Goal: Find specific page/section: Find specific page/section

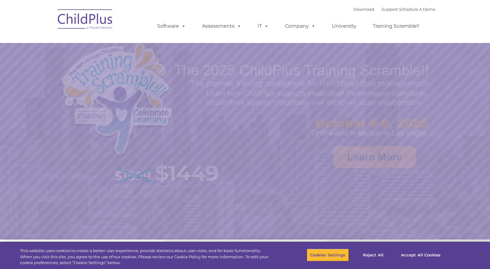
select select "MEDIUM"
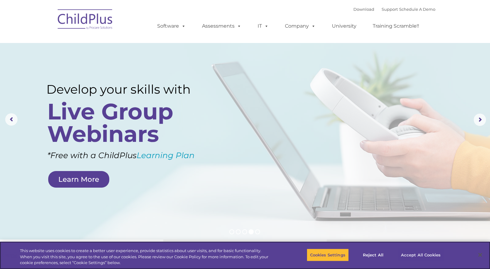
click at [416, 256] on button "Accept All Cookies" at bounding box center [421, 255] width 46 height 13
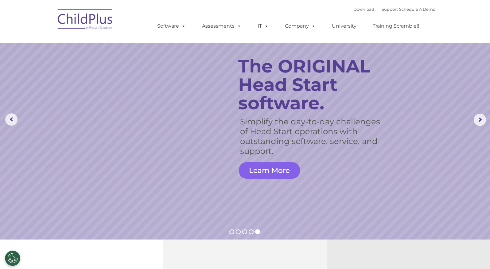
click at [280, 169] on link "Learn More" at bounding box center [269, 170] width 61 height 17
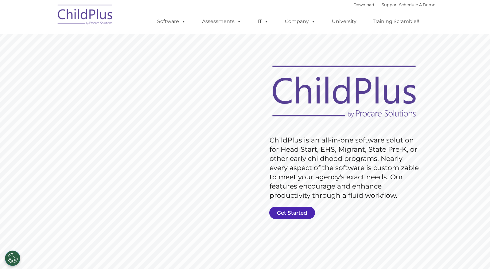
click at [287, 210] on link "Get Started" at bounding box center [292, 213] width 46 height 12
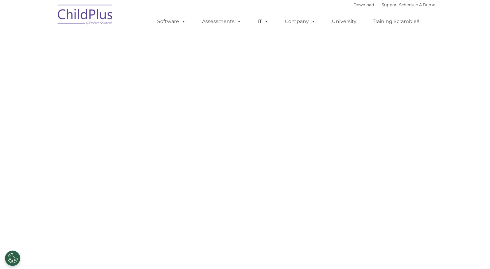
select select "MEDIUM"
